Goal: Task Accomplishment & Management: Manage account settings

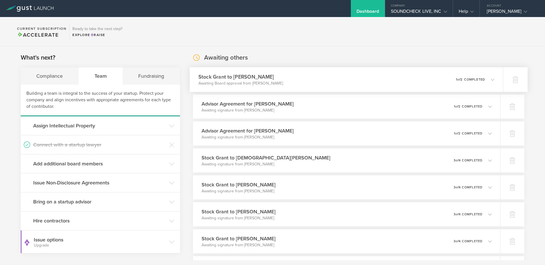
click at [456, 78] on p "1 of 2 completed" at bounding box center [470, 79] width 29 height 3
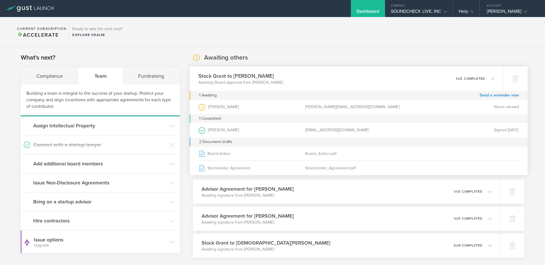
click at [456, 78] on p "1 of 2 completed" at bounding box center [470, 78] width 29 height 3
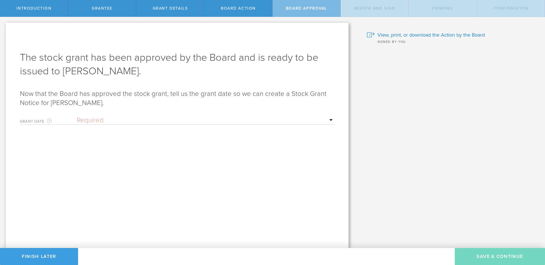
click at [112, 122] on select "Required Upon grantee's signature A specific date" at bounding box center [206, 120] width 258 height 9
select select "uponGranteeSignature"
click at [77, 116] on select "Required Upon grantee's signature A specific date" at bounding box center [206, 120] width 258 height 9
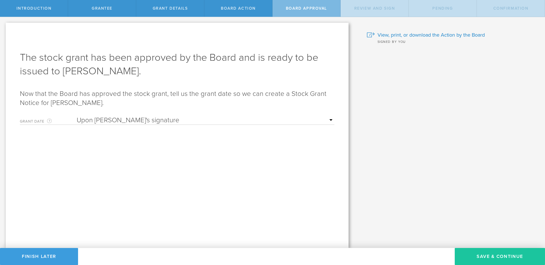
click at [486, 258] on button "Save & Continue" at bounding box center [500, 256] width 90 height 17
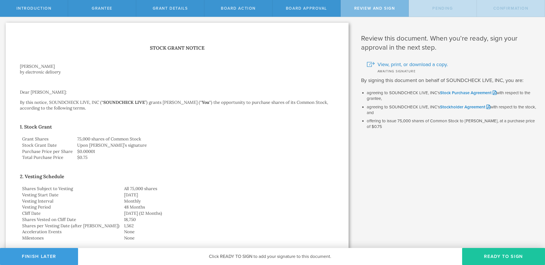
click at [490, 253] on button "Ready to Sign" at bounding box center [504, 256] width 83 height 17
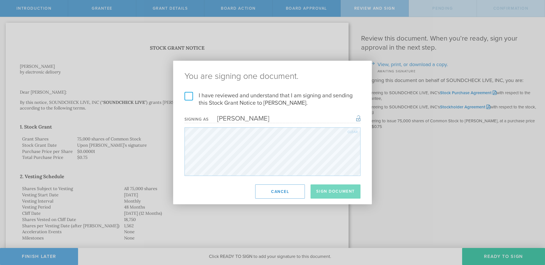
click at [242, 100] on label "I have reviewed and understand that I am signing and sending this Stock Grant N…" at bounding box center [273, 99] width 176 height 15
click at [0, 0] on input "I have reviewed and understand that I am signing and sending this Stock Grant N…" at bounding box center [0, 0] width 0 height 0
click at [327, 191] on button "Sign Document" at bounding box center [336, 192] width 50 height 14
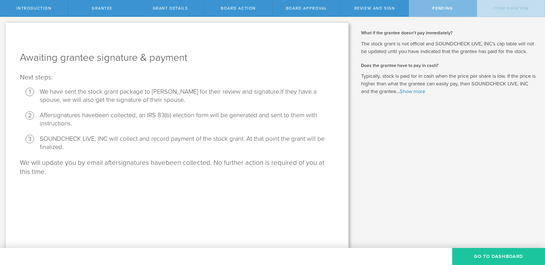
click at [478, 255] on button "Go To Dashboard" at bounding box center [499, 256] width 93 height 17
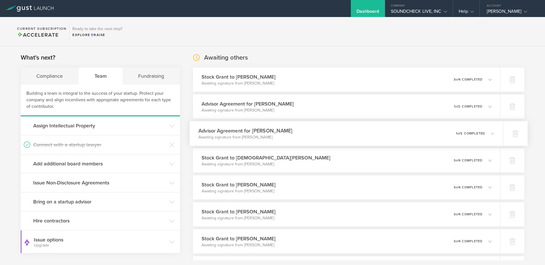
click at [406, 142] on div "Advisor Agreement for [PERSON_NAME] Awaiting signature from [PERSON_NAME] 0 und…" at bounding box center [347, 133] width 314 height 25
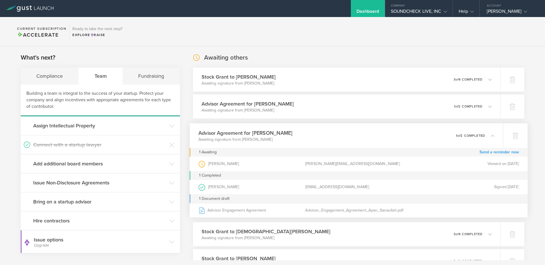
click at [508, 153] on link "Send a reminder now" at bounding box center [499, 152] width 39 height 9
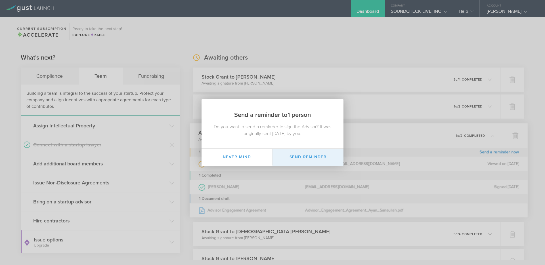
click at [314, 156] on button "Send Reminder" at bounding box center [308, 157] width 71 height 17
